Goal: Find specific page/section: Find specific page/section

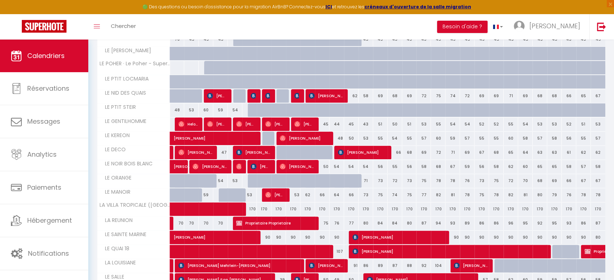
scroll to position [202, 0]
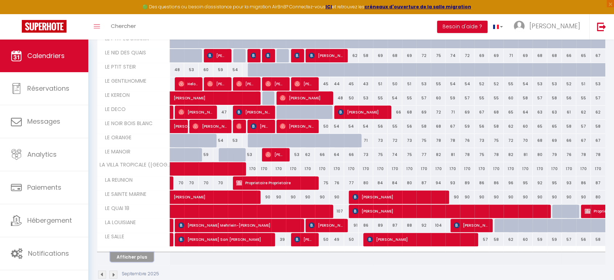
click at [143, 258] on button "Afficher plus" at bounding box center [132, 257] width 44 height 10
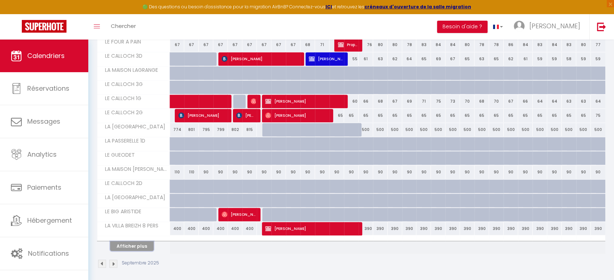
scroll to position [497, 0]
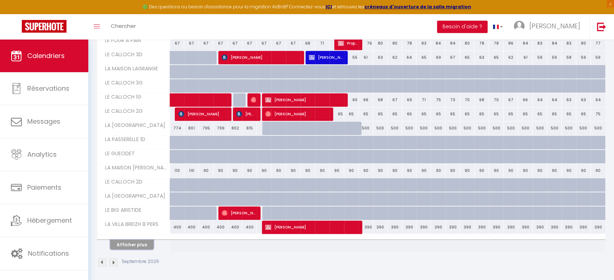
click at [123, 245] on button "Afficher plus" at bounding box center [132, 245] width 44 height 10
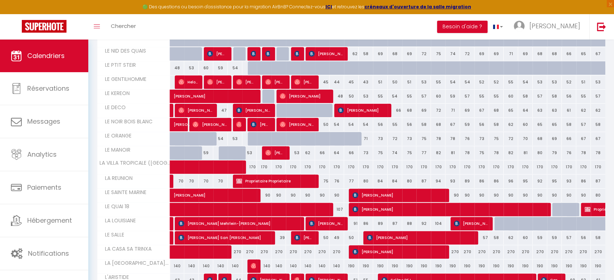
scroll to position [0, 0]
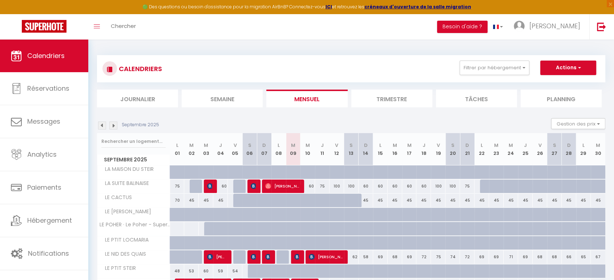
click at [407, 99] on li "Trimestre" at bounding box center [391, 99] width 81 height 18
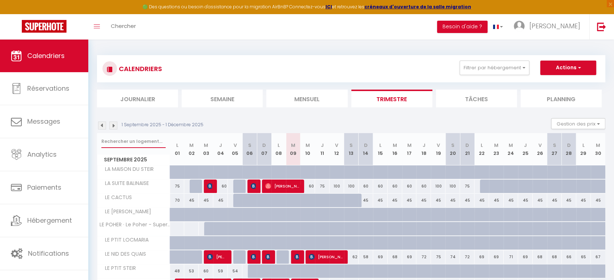
click at [138, 142] on input "text" at bounding box center [133, 141] width 64 height 13
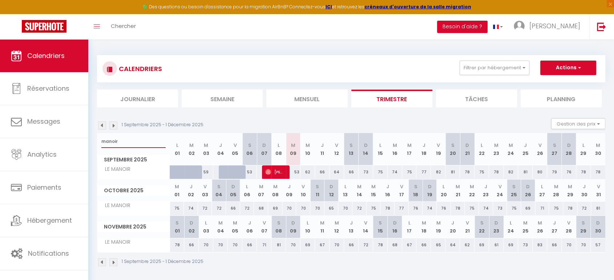
type input "manoir"
click at [116, 125] on img at bounding box center [113, 126] width 8 height 8
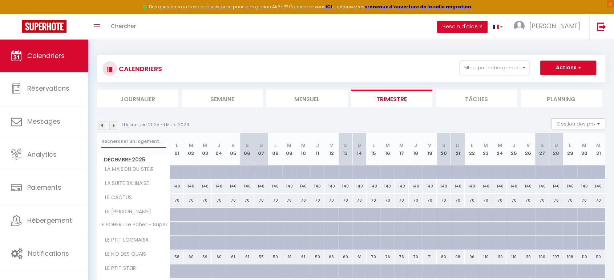
click at [135, 147] on input "text" at bounding box center [133, 141] width 64 height 13
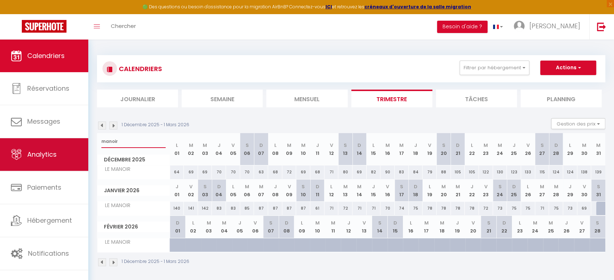
type input "manoir"
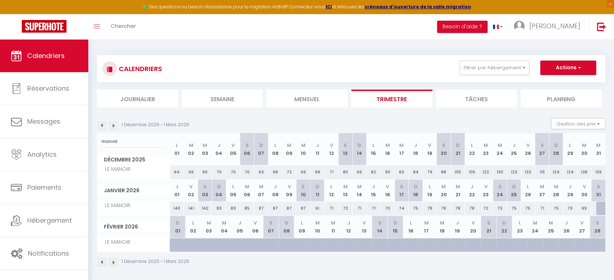
click at [116, 126] on img at bounding box center [113, 126] width 8 height 8
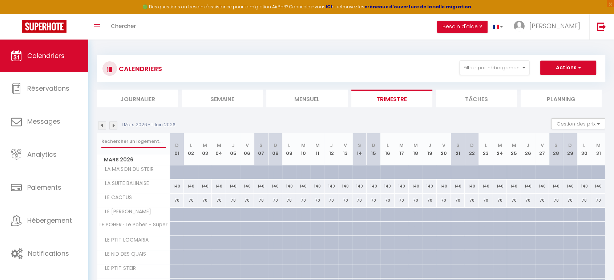
click at [149, 135] on input "text" at bounding box center [133, 141] width 64 height 13
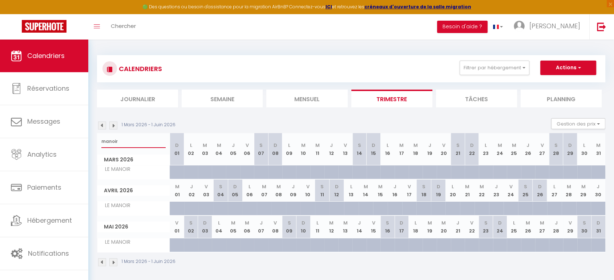
type input "manoir"
click at [317, 97] on li "Mensuel" at bounding box center [306, 99] width 81 height 18
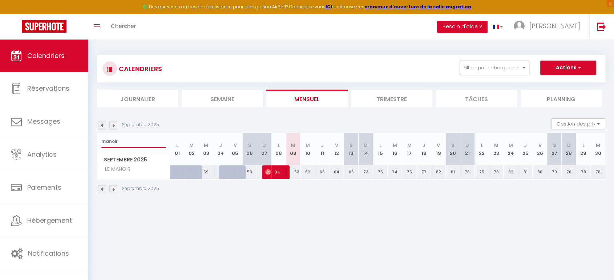
click at [121, 140] on input "manoir" at bounding box center [133, 141] width 64 height 13
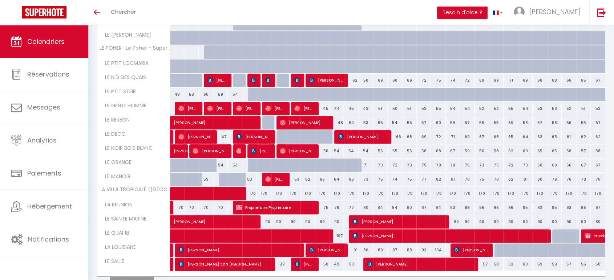
scroll to position [200, 0]
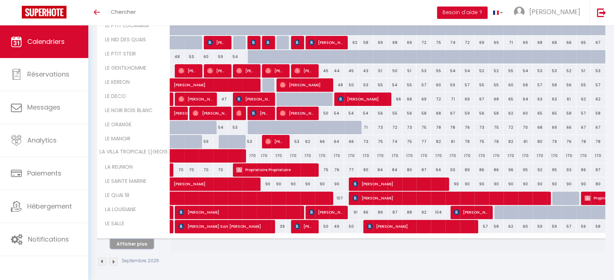
click at [141, 244] on button "Afficher plus" at bounding box center [132, 244] width 44 height 10
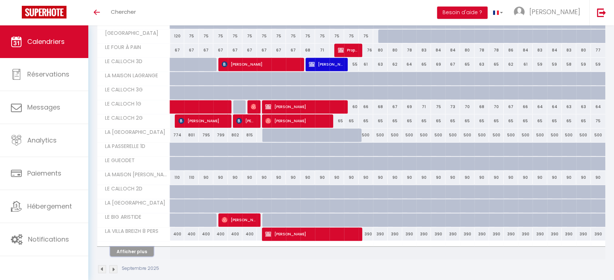
scroll to position [483, 0]
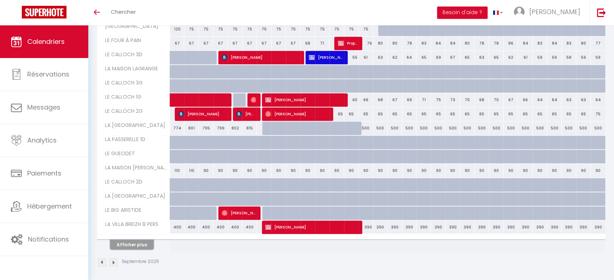
click at [128, 241] on button "Afficher plus" at bounding box center [132, 245] width 44 height 10
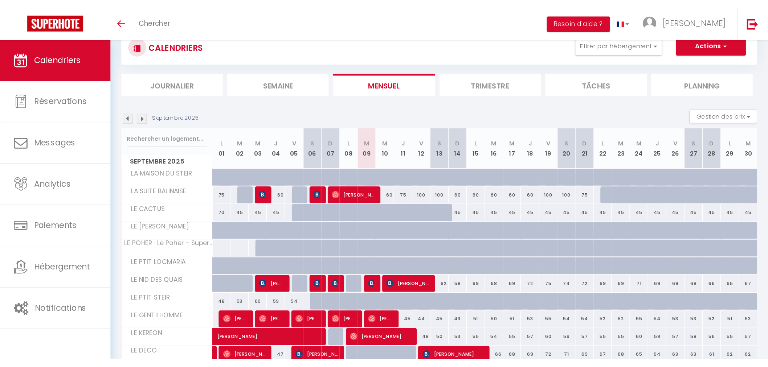
scroll to position [0, 0]
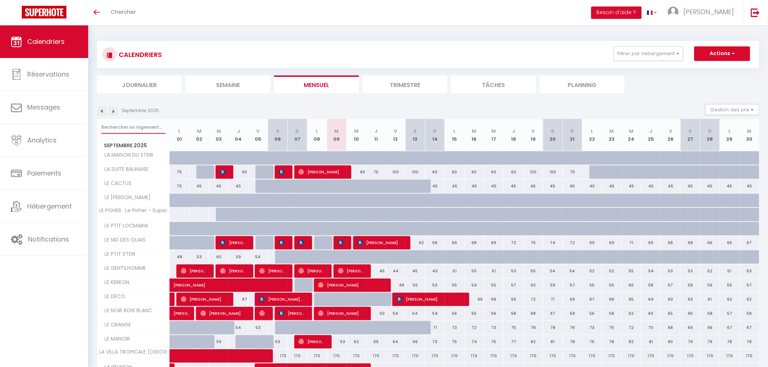
click at [132, 126] on input "text" at bounding box center [133, 127] width 64 height 13
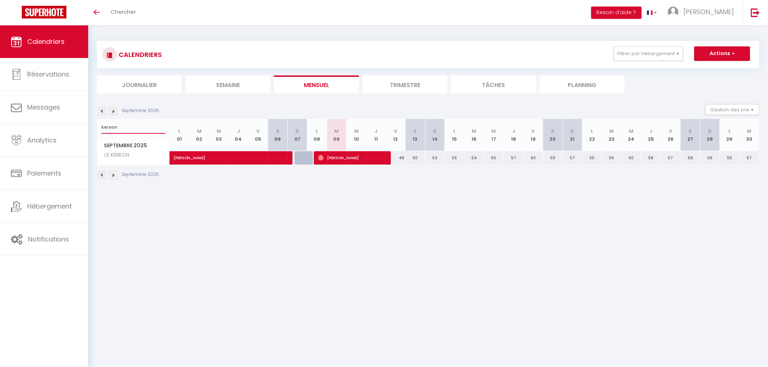
type input "kereon"
